Goal: Use online tool/utility

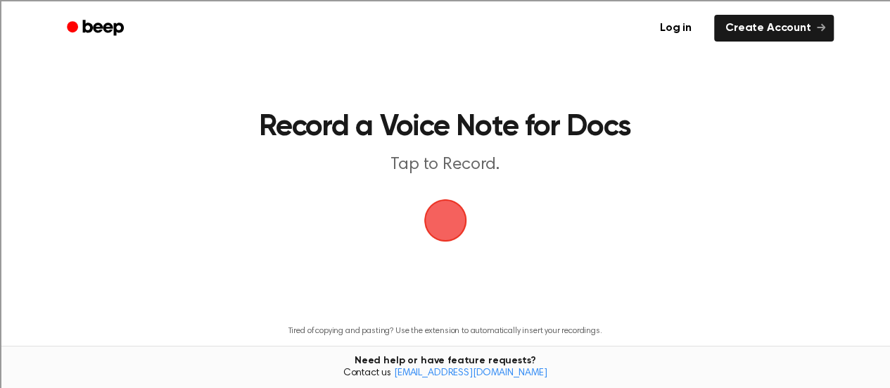
click at [452, 223] on span "button" at bounding box center [445, 221] width 46 height 46
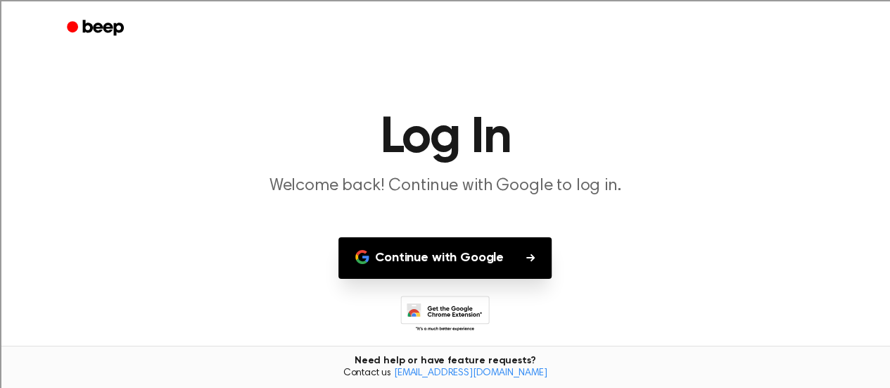
click at [474, 261] on button "Continue with Google" at bounding box center [445, 258] width 213 height 42
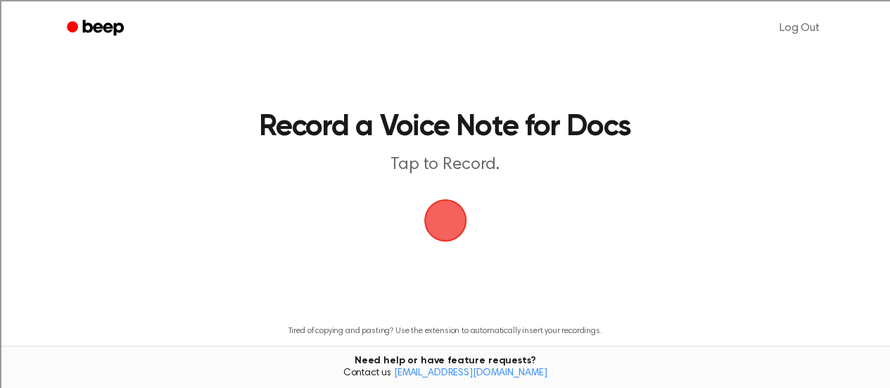
click at [444, 232] on span "button" at bounding box center [445, 220] width 48 height 48
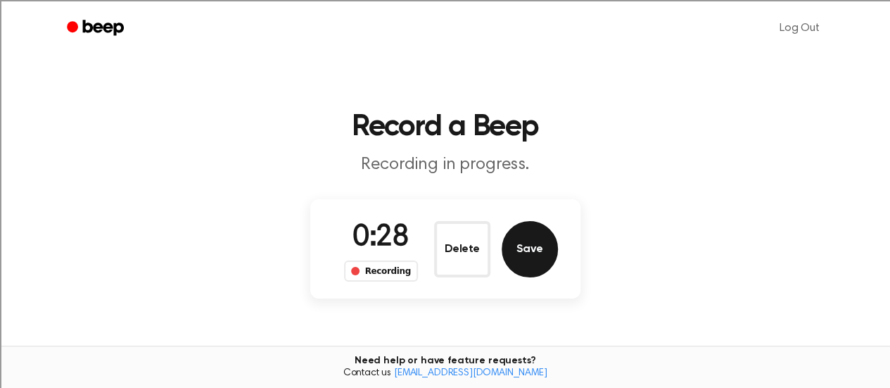
click at [531, 253] on button "Save" at bounding box center [530, 249] width 56 height 56
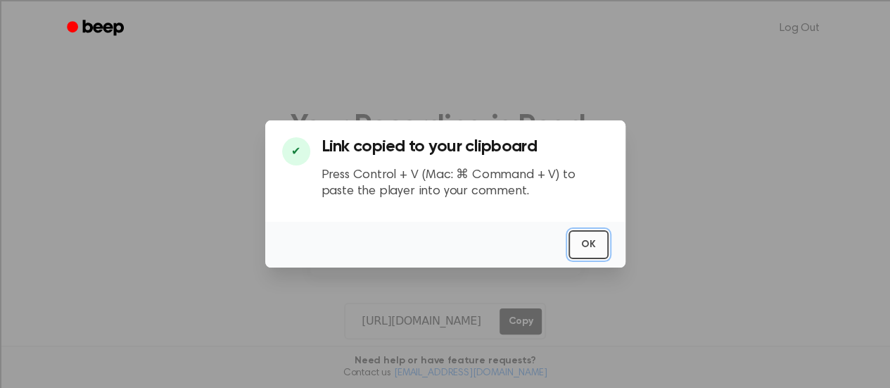
click at [584, 253] on button "OK" at bounding box center [589, 244] width 40 height 29
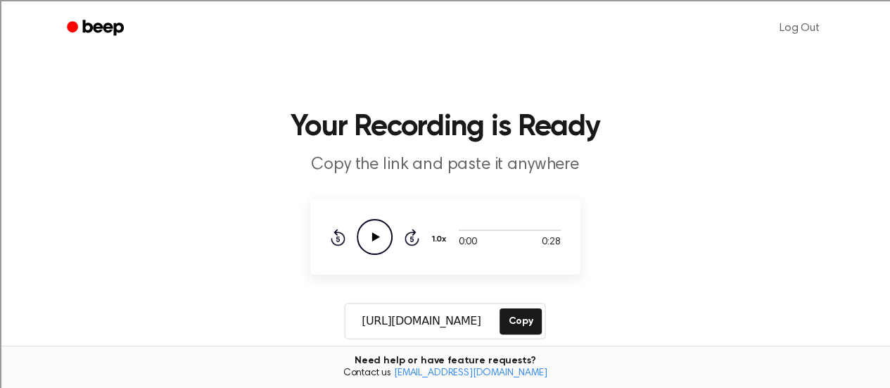
click at [471, 327] on input "[URL][DOMAIN_NAME]" at bounding box center [421, 321] width 151 height 34
click at [579, 287] on main "Your Recording is Ready Copy the link and paste it anywhere 0:00 0:28 Your brow…" at bounding box center [445, 297] width 890 height 594
